Goal: Information Seeking & Learning: Find specific fact

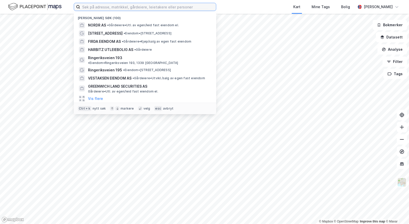
click at [114, 5] on input at bounding box center [148, 7] width 136 height 8
paste input "Olav [STREET_ADDRESS]"
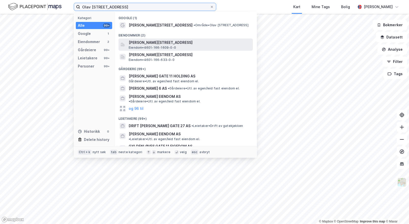
type input "Olav [STREET_ADDRESS]"
click at [148, 42] on span "Olav Kyrres gate 11, 5014, BERGEN, BERGEN" at bounding box center [190, 42] width 122 height 6
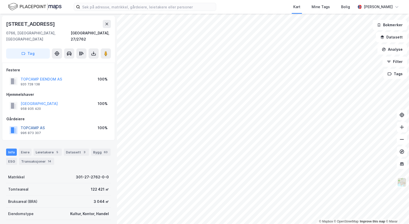
click at [0, 0] on button "TOPCAMP AS" at bounding box center [0, 0] width 0 height 0
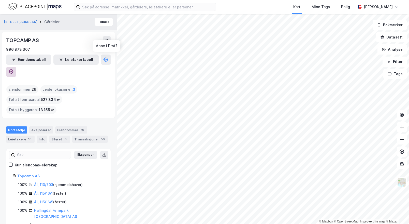
click at [16, 67] on button at bounding box center [11, 72] width 10 height 10
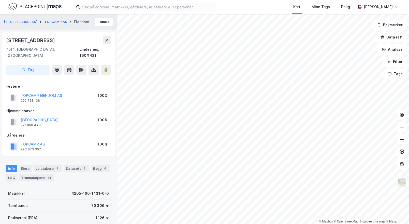
click at [33, 147] on div "996 873 307" at bounding box center [31, 149] width 20 height 4
click at [33, 134] on div "Gårdeiere TOPCAMP AS 996 873 307 100%" at bounding box center [58, 142] width 104 height 20
click at [0, 0] on button "TOPCAMP AS" at bounding box center [0, 0] width 0 height 0
